Goal: Find specific page/section: Find specific page/section

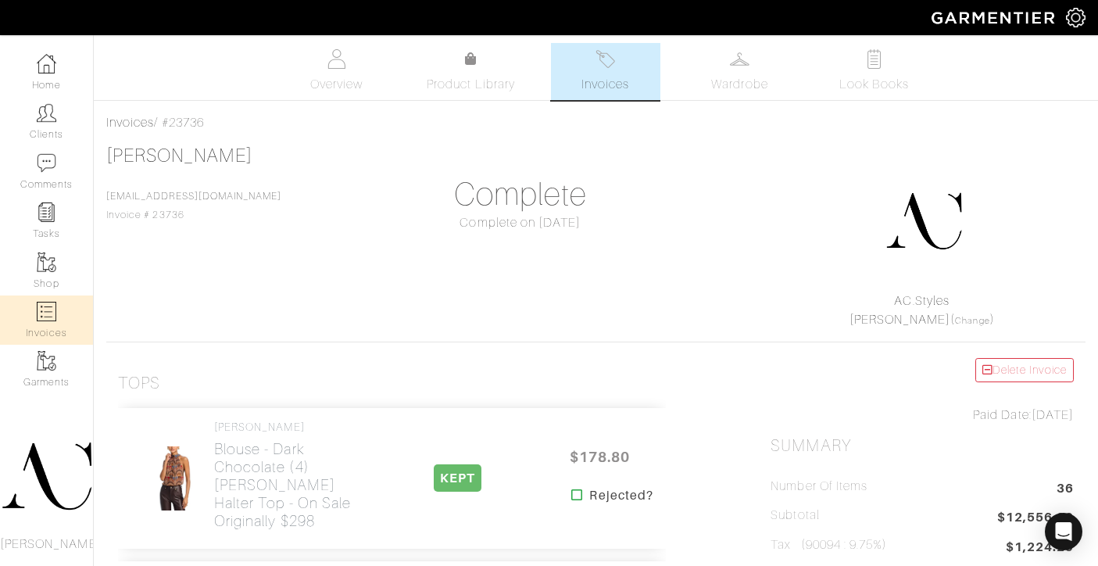
click at [48, 307] on img at bounding box center [47, 312] width 20 height 20
select select
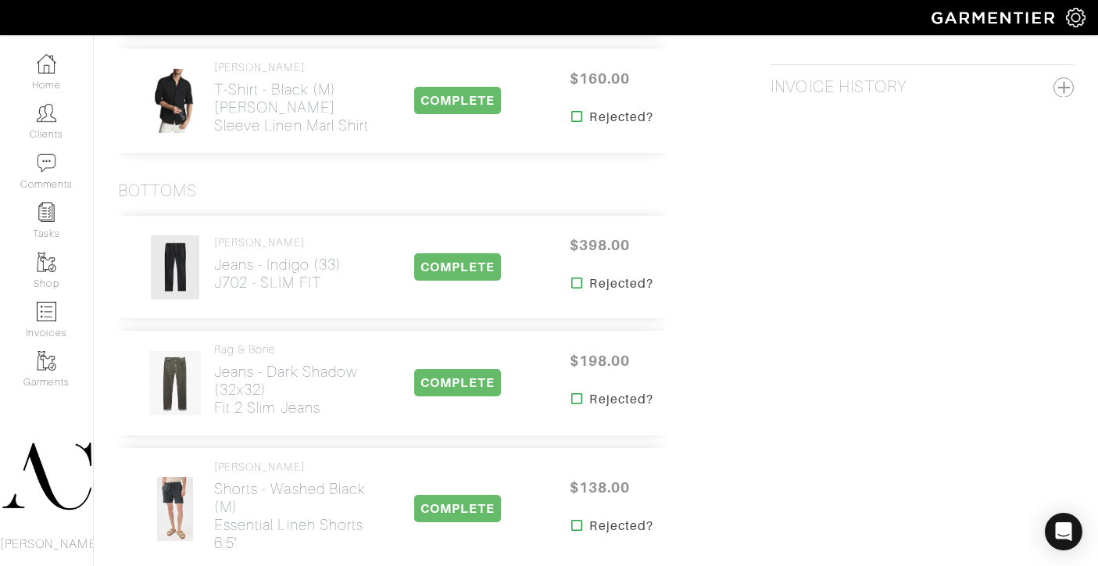
scroll to position [1021, 0]
